Goal: Task Accomplishment & Management: Manage account settings

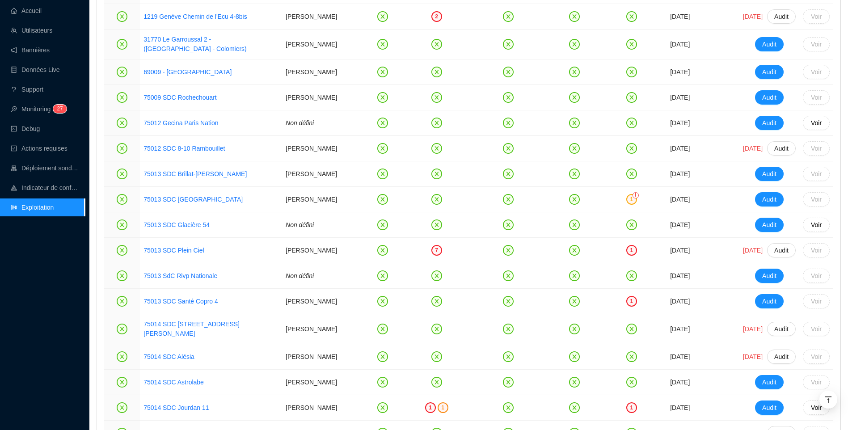
scroll to position [1199, 0]
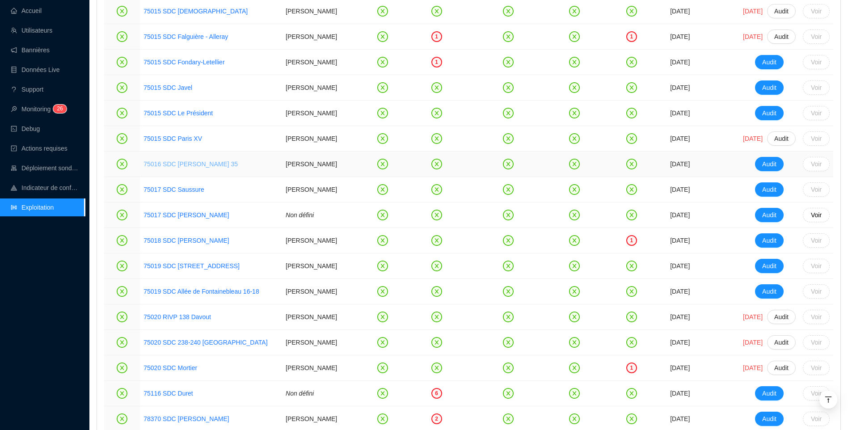
click at [214, 168] on link "75016 SDC [PERSON_NAME] 35" at bounding box center [191, 163] width 94 height 7
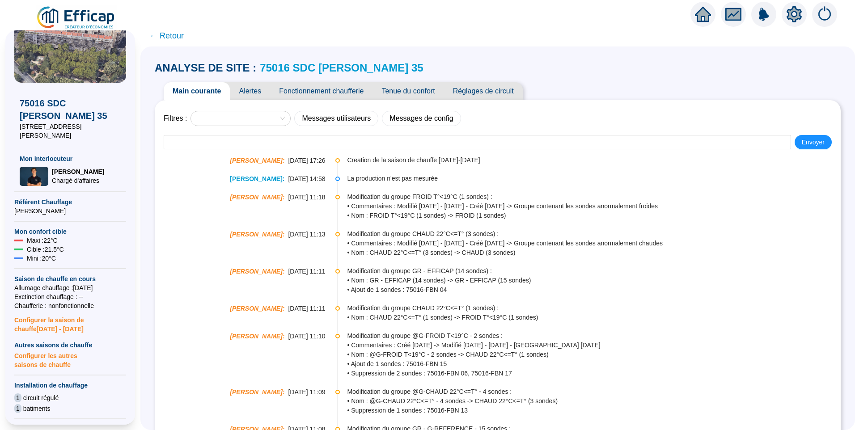
scroll to position [89, 0]
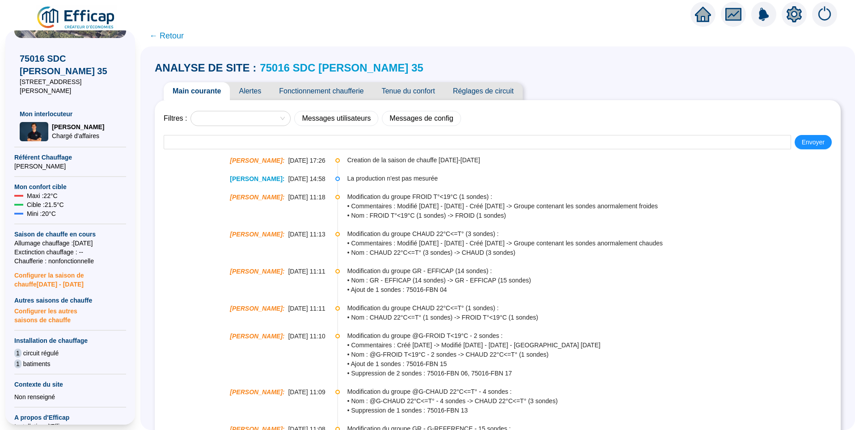
click at [49, 305] on span "Configurer les autres saisons de chauffe" at bounding box center [70, 315] width 112 height 20
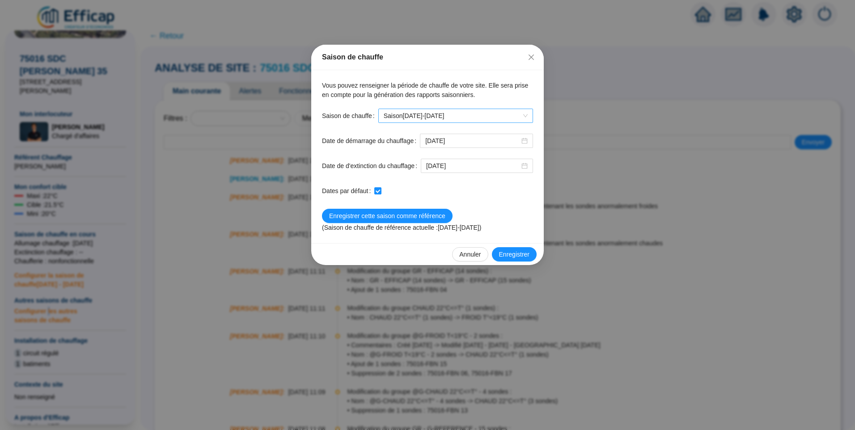
click at [453, 115] on span "Saison [DATE]-[DATE]" at bounding box center [456, 115] width 144 height 13
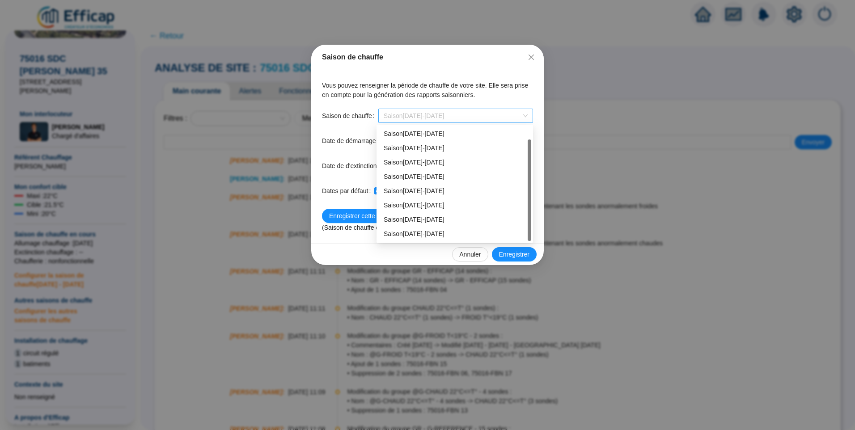
scroll to position [14, 0]
click at [446, 220] on div "Saison [DATE]-[DATE]" at bounding box center [455, 219] width 142 height 9
checkbox input "false"
type input "[DATE]"
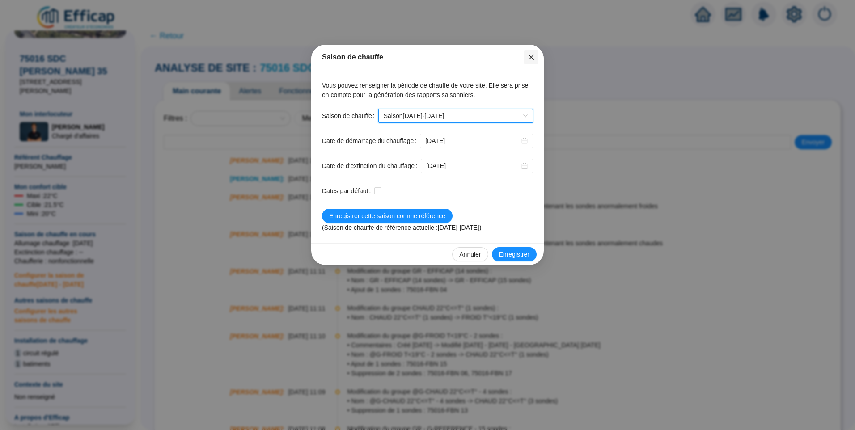
click at [532, 62] on button "Close" at bounding box center [531, 57] width 14 height 14
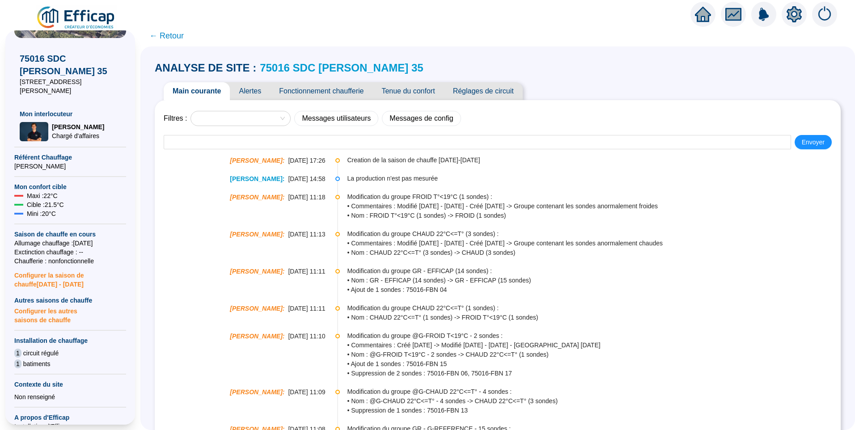
click at [335, 90] on span "Fonctionnement chaufferie" at bounding box center [321, 91] width 102 height 18
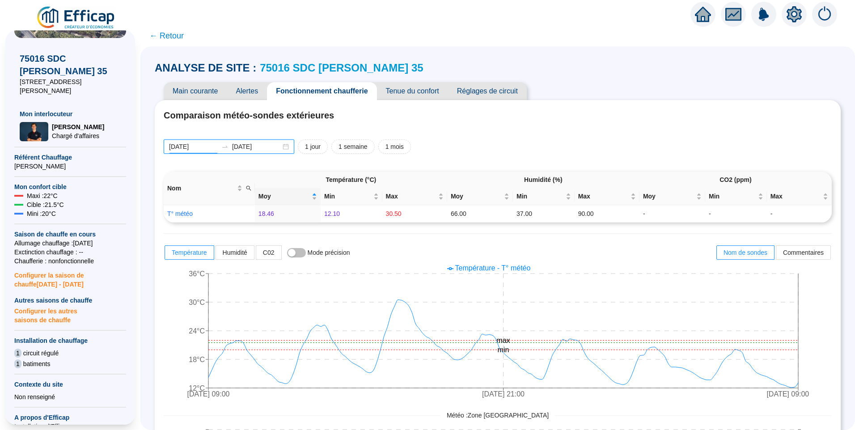
click at [211, 150] on input "[DATE]" at bounding box center [193, 146] width 49 height 9
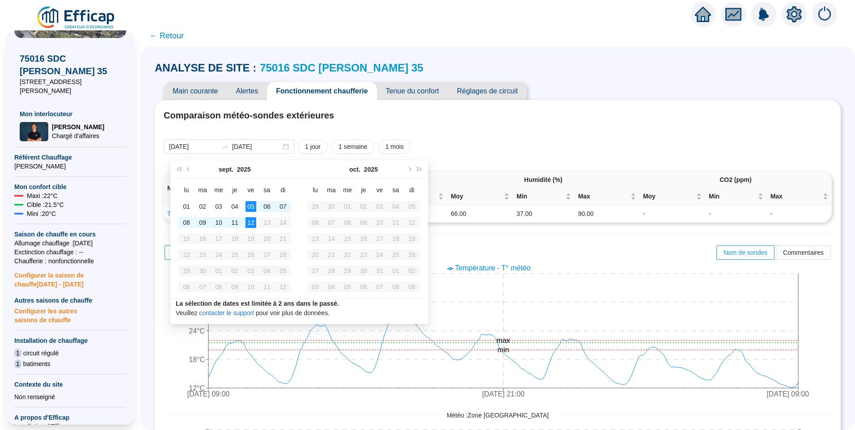
click at [614, 150] on div "[DATE] [DATE] 1 jour 1 semaine 1 mois" at bounding box center [498, 146] width 668 height 14
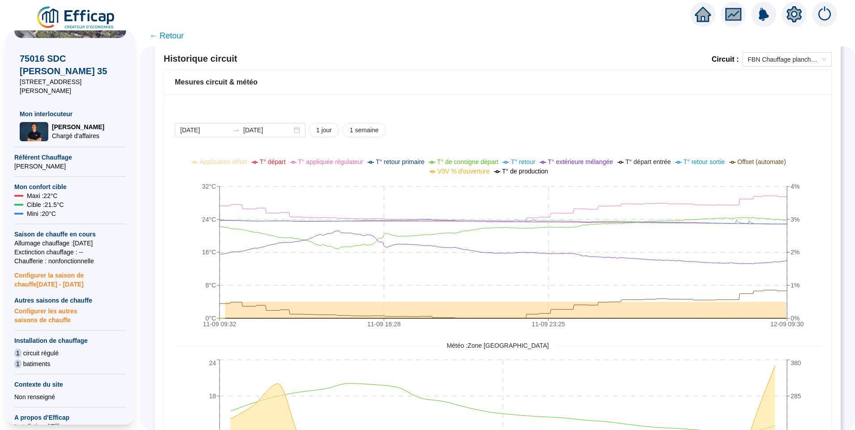
scroll to position [536, 0]
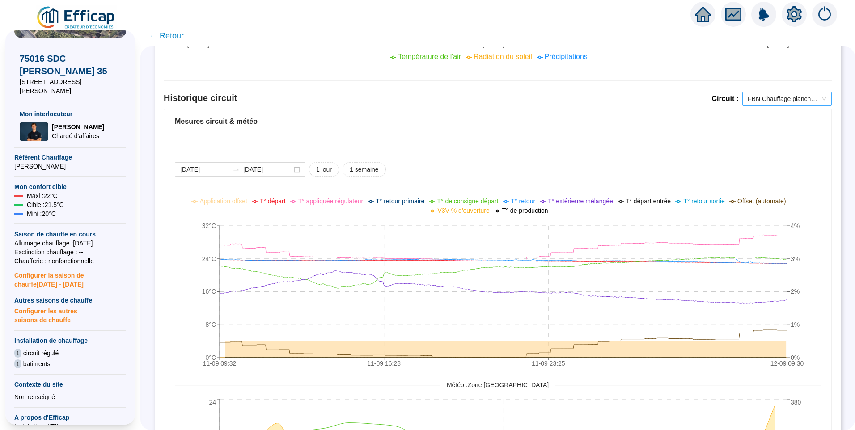
click at [747, 100] on span "FBN Chauffage planchers" at bounding box center [786, 98] width 79 height 13
click at [524, 143] on div "[DATE] [DATE] 1 jour 1 semaine 11-09 09:[PHONE_NUMBER]:[PHONE_NUMBER]:[PHONE_NU…" at bounding box center [497, 360] width 667 height 453
click at [220, 169] on input "[DATE]" at bounding box center [204, 169] width 49 height 9
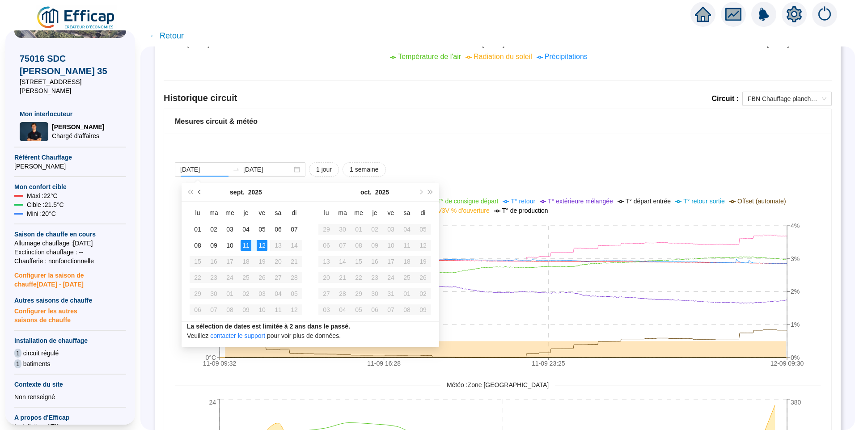
click at [201, 192] on span "Mois précédent (PageUp)" at bounding box center [200, 192] width 4 height 4
click at [199, 192] on span "Mois précédent (PageUp)" at bounding box center [200, 192] width 4 height 4
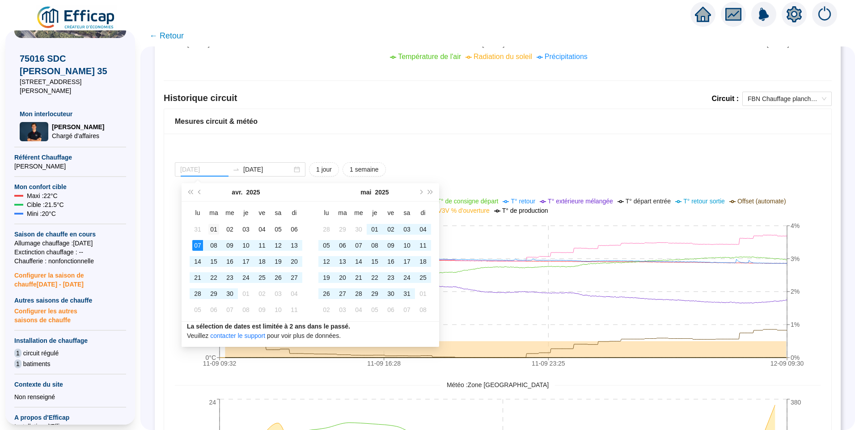
type input "[DATE]"
click at [212, 232] on div "01" at bounding box center [213, 229] width 11 height 11
type input "[DATE]"
click at [426, 293] on div "01" at bounding box center [423, 293] width 11 height 11
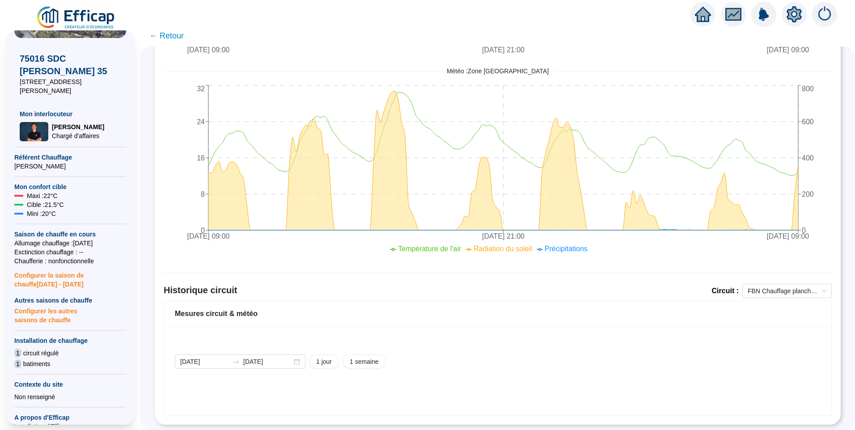
scroll to position [360, 0]
